Goal: Check status

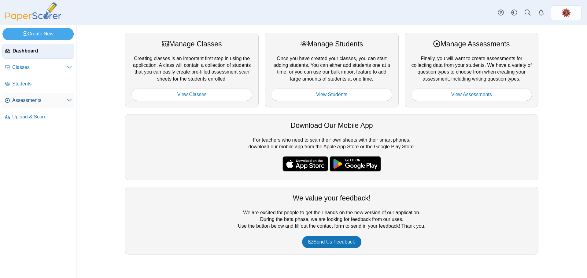
click at [29, 102] on span "Assessments" at bounding box center [39, 100] width 55 height 7
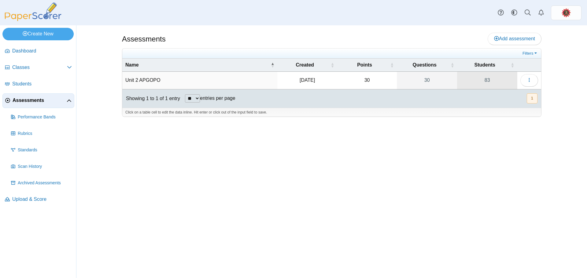
click at [486, 81] on link "83" at bounding box center [487, 80] width 60 height 17
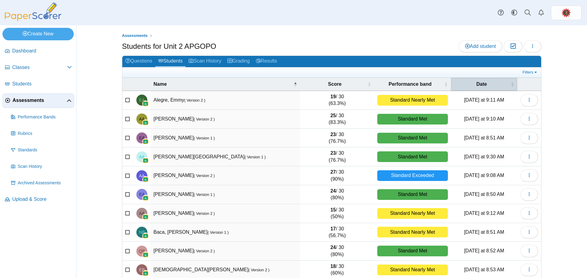
click at [489, 85] on span "Date" at bounding box center [481, 84] width 55 height 7
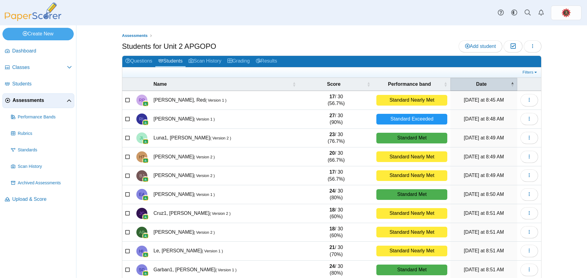
click at [490, 85] on span "Date" at bounding box center [481, 84] width 56 height 7
